Goal: Find specific page/section: Find specific page/section

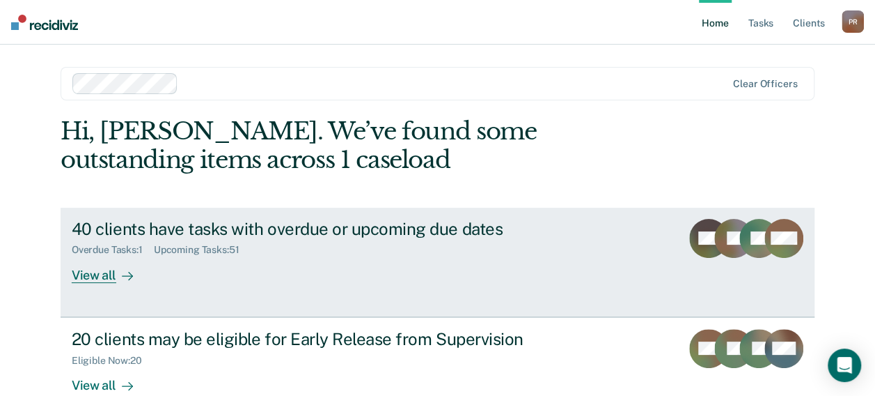
click at [103, 276] on div "View all" at bounding box center [111, 269] width 78 height 27
